Goal: Find specific page/section: Find specific page/section

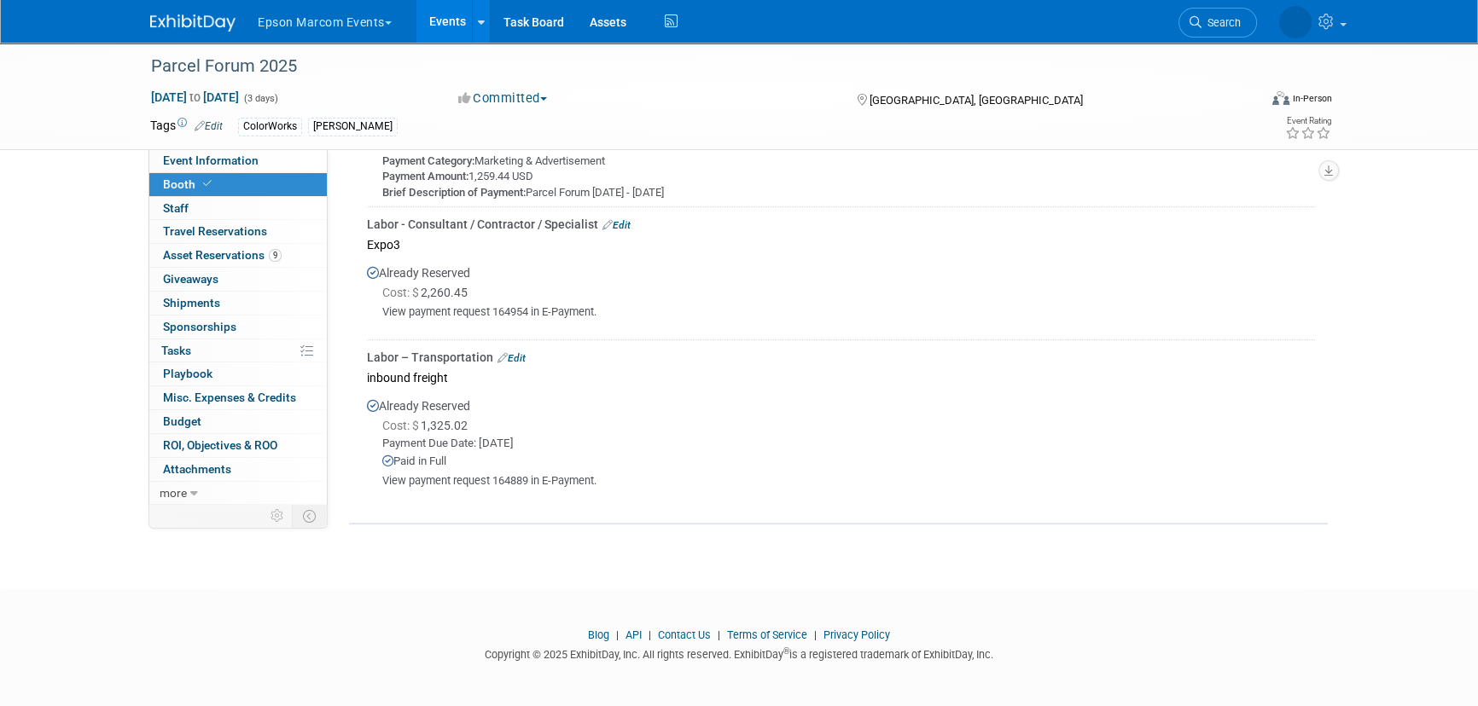
click at [197, 26] on img at bounding box center [192, 23] width 85 height 17
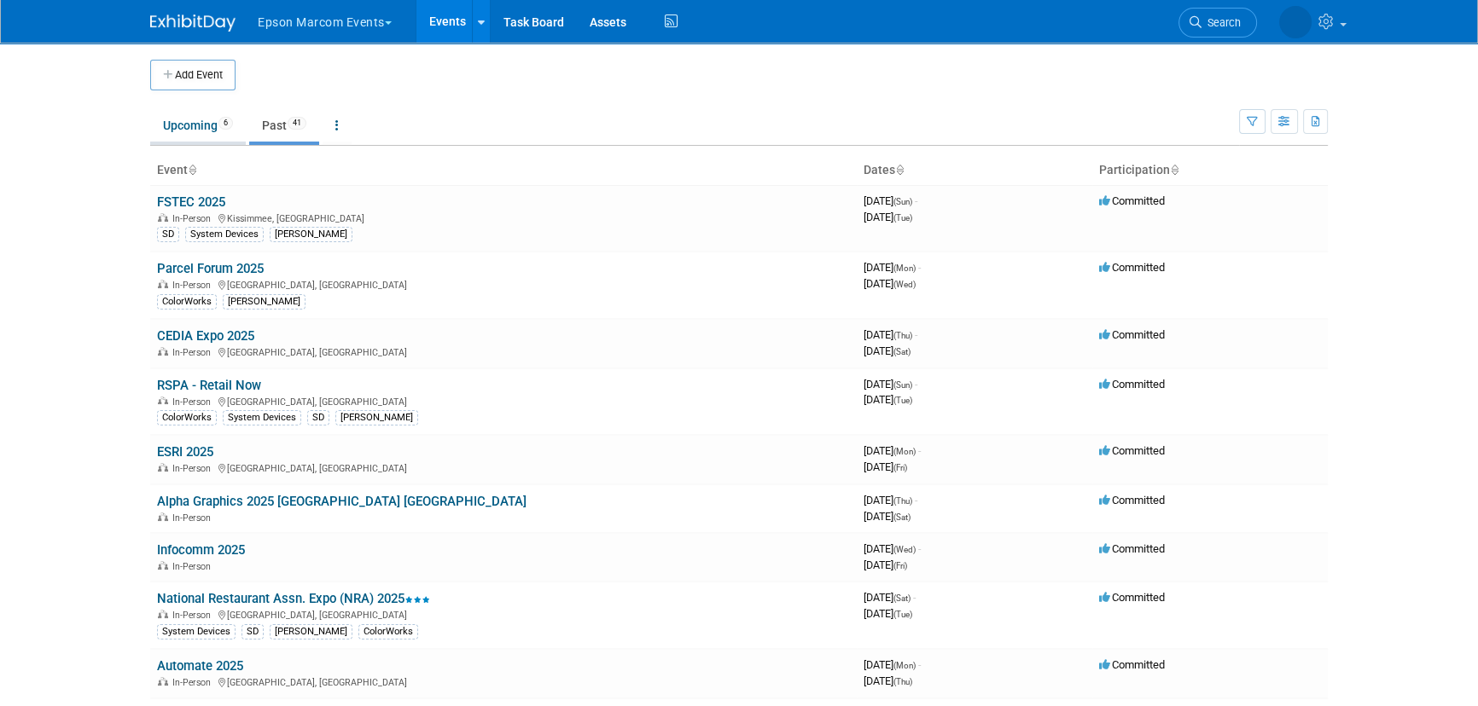
click at [185, 131] on link "Upcoming 6" at bounding box center [198, 125] width 96 height 32
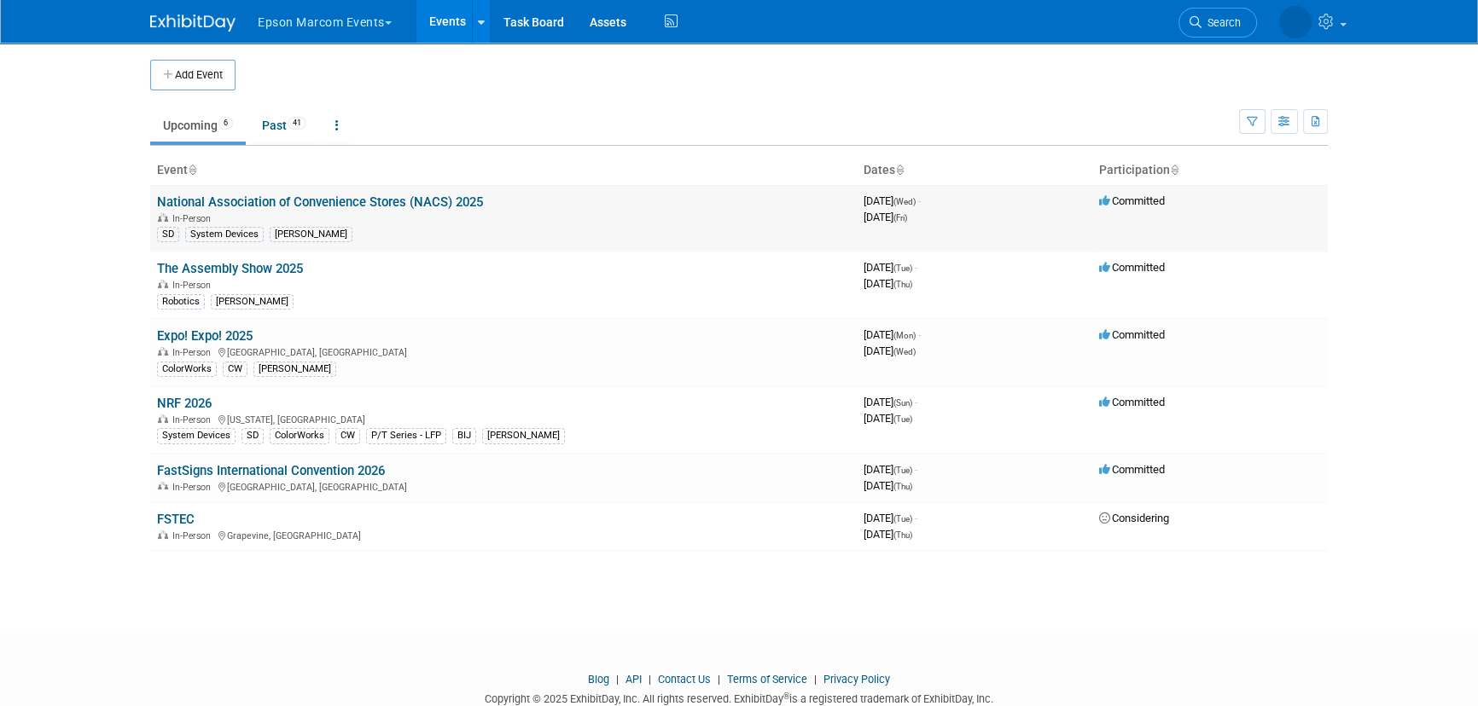
click at [206, 208] on link "National Association of Convenience Stores (NACS) 2025" at bounding box center [320, 202] width 326 height 15
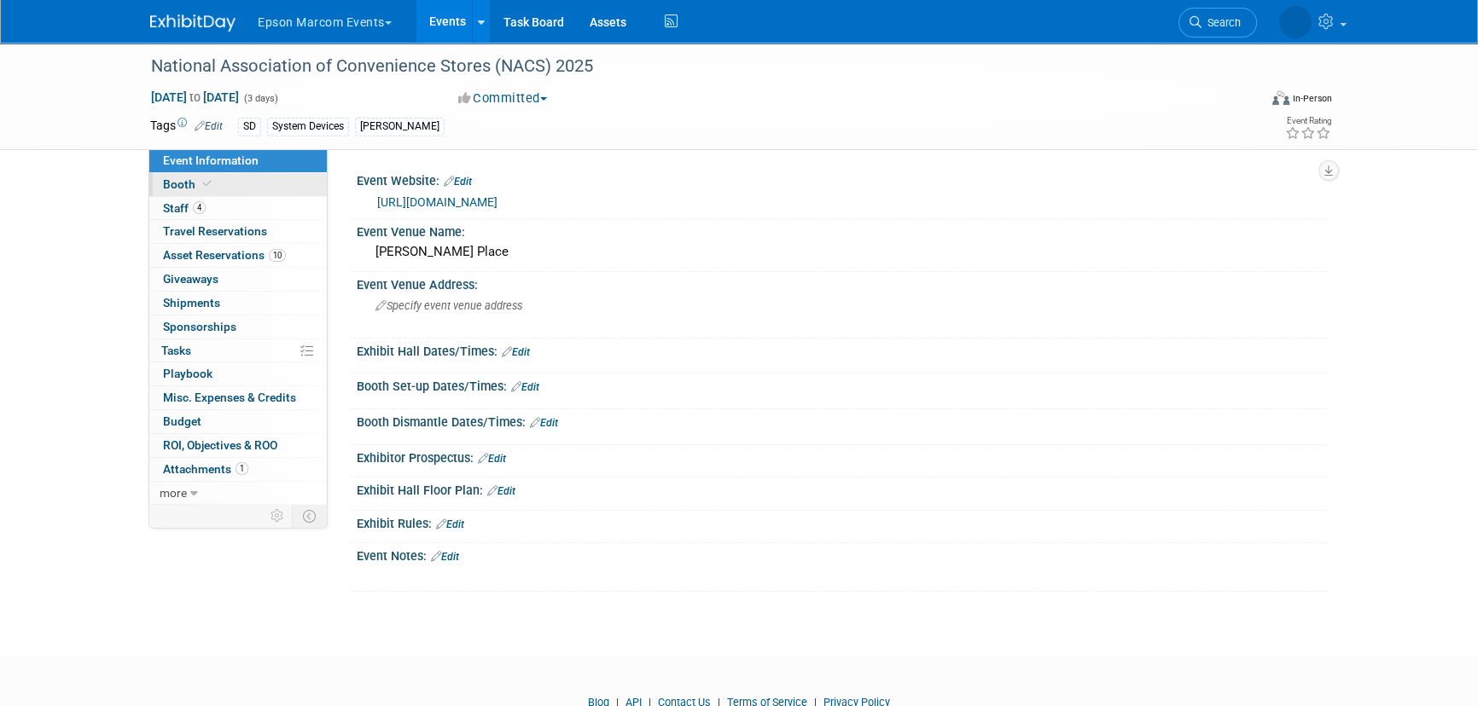
click at [228, 181] on link "Booth" at bounding box center [237, 184] width 177 height 23
